Goal: Task Accomplishment & Management: Use online tool/utility

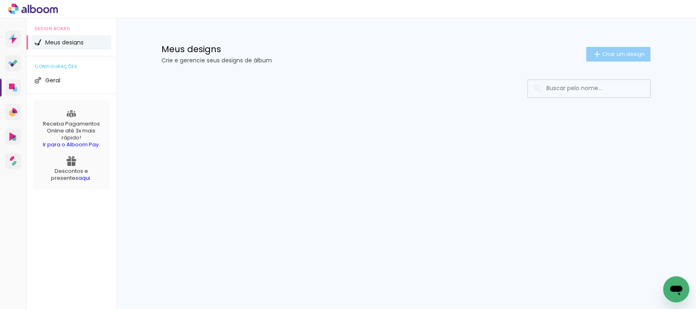
click at [605, 56] on span "Criar um design" at bounding box center [623, 53] width 42 height 5
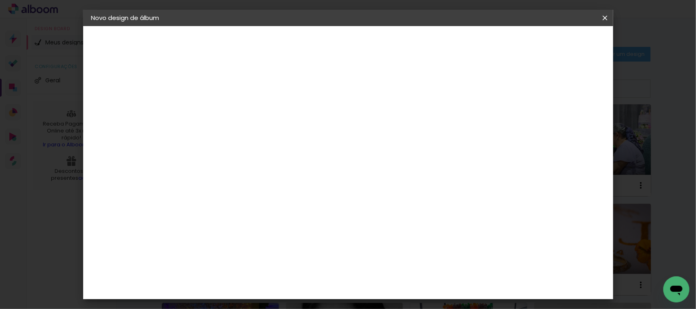
click at [248, 94] on div at bounding box center [224, 110] width 46 height 62
click at [227, 119] on paper-input-container "Título do álbum" at bounding box center [225, 109] width 6 height 21
click at [225, 116] on div at bounding box center [225, 116] width 0 height 1
click at [225, 109] on input at bounding box center [225, 109] width 0 height 13
type input "scrapbook"
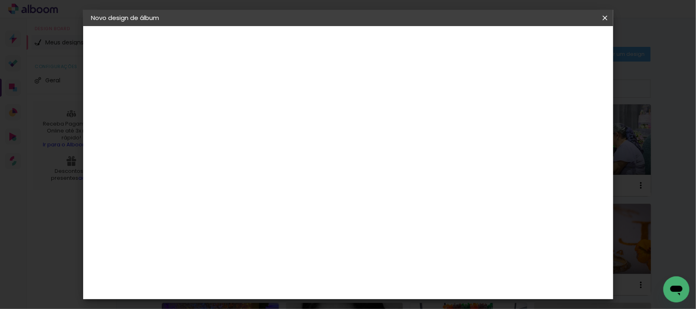
type paper-input "scrapbook"
click at [0, 0] on slot "Avançar" at bounding box center [0, 0] width 0 height 0
click at [377, 118] on paper-item "Tamanho Livre" at bounding box center [338, 124] width 78 height 18
click at [377, 38] on paper-button "Avançar" at bounding box center [357, 43] width 40 height 14
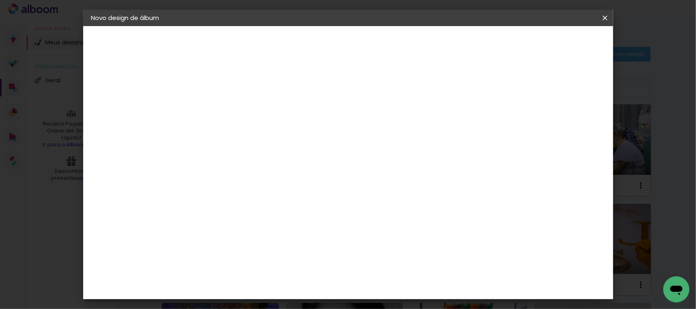
drag, startPoint x: 288, startPoint y: 93, endPoint x: 408, endPoint y: 105, distance: 120.9
click at [407, 105] on div "30 cm cm cm mm A maioria das encadernadoras sugere 5mm de sangria." at bounding box center [381, 110] width 384 height 65
click at [417, 107] on div "30 cm cm cm mm A maioria das encadernadoras sugere 5mm de sangria." at bounding box center [381, 110] width 384 height 65
drag, startPoint x: 190, startPoint y: 100, endPoint x: 386, endPoint y: 126, distance: 198.1
click at [386, 126] on div "30 cm cm cm mm A maioria das encadernadoras sugere 5mm de sangria." at bounding box center [381, 110] width 384 height 65
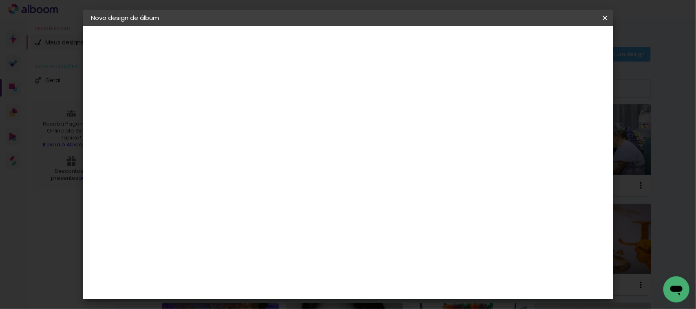
click at [397, 119] on div "30 cm cm cm mm A maioria das encadernadoras sugere 5mm de sangria." at bounding box center [381, 110] width 384 height 65
click at [196, 201] on div "cm" at bounding box center [203, 155] width 40 height 159
